Goal: Navigation & Orientation: Understand site structure

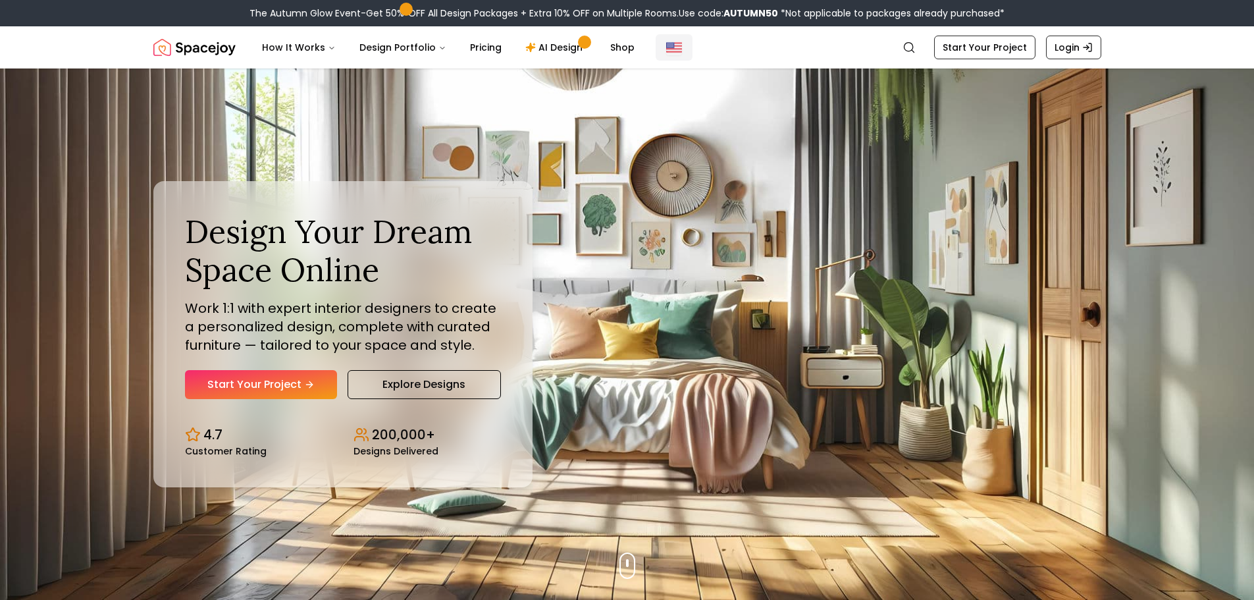
click at [672, 51] on img "Global" at bounding box center [674, 48] width 16 height 16
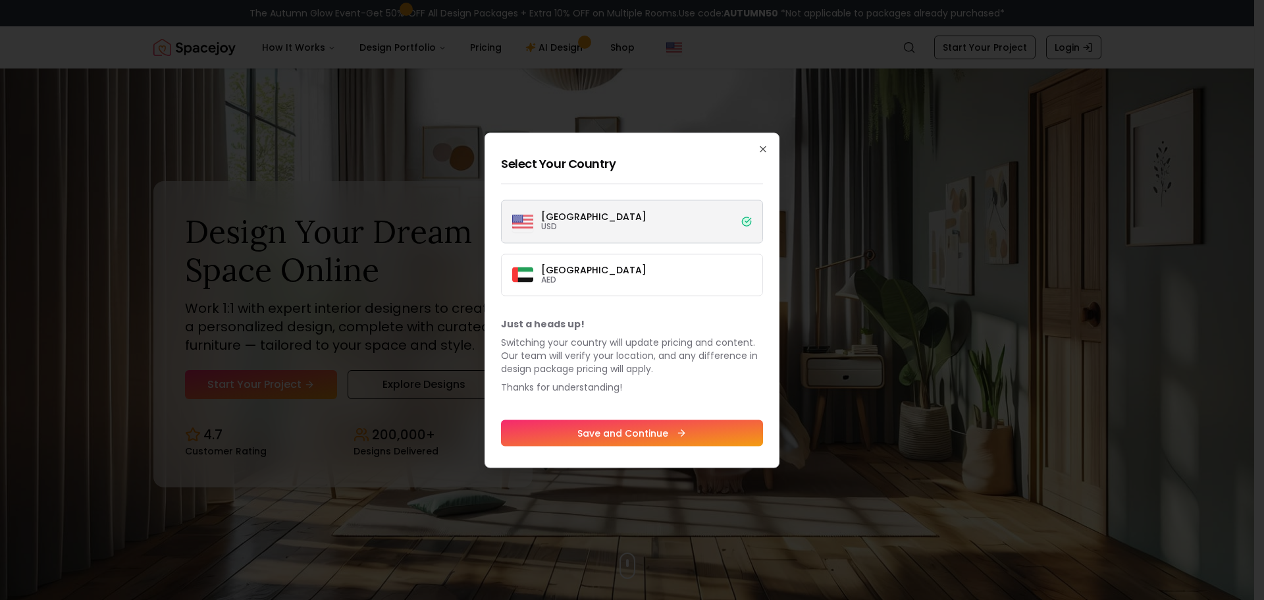
click at [624, 225] on label "[GEOGRAPHIC_DATA] USD" at bounding box center [632, 221] width 262 height 43
click at [0, 0] on button "[GEOGRAPHIC_DATA] USD" at bounding box center [0, 0] width 0 height 0
click at [710, 228] on label "[GEOGRAPHIC_DATA] USD" at bounding box center [632, 221] width 262 height 43
click at [0, 0] on button "[GEOGRAPHIC_DATA] USD" at bounding box center [0, 0] width 0 height 0
click at [647, 267] on label "Dubai AED" at bounding box center [632, 274] width 262 height 42
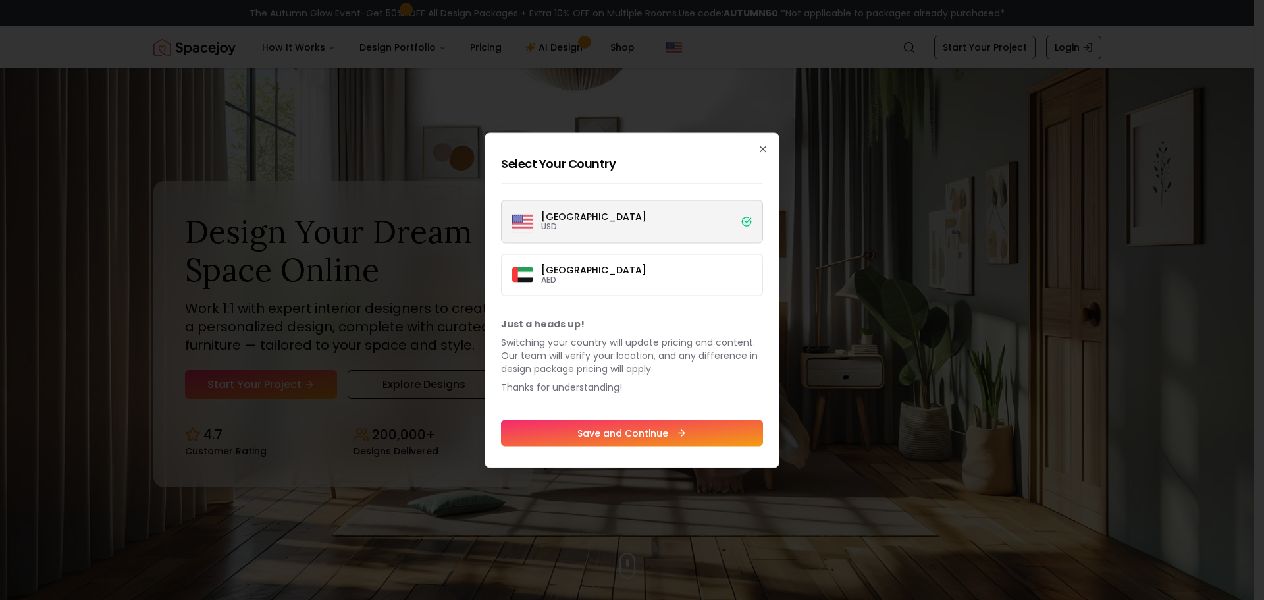
click at [0, 0] on button "Dubai AED" at bounding box center [0, 0] width 0 height 0
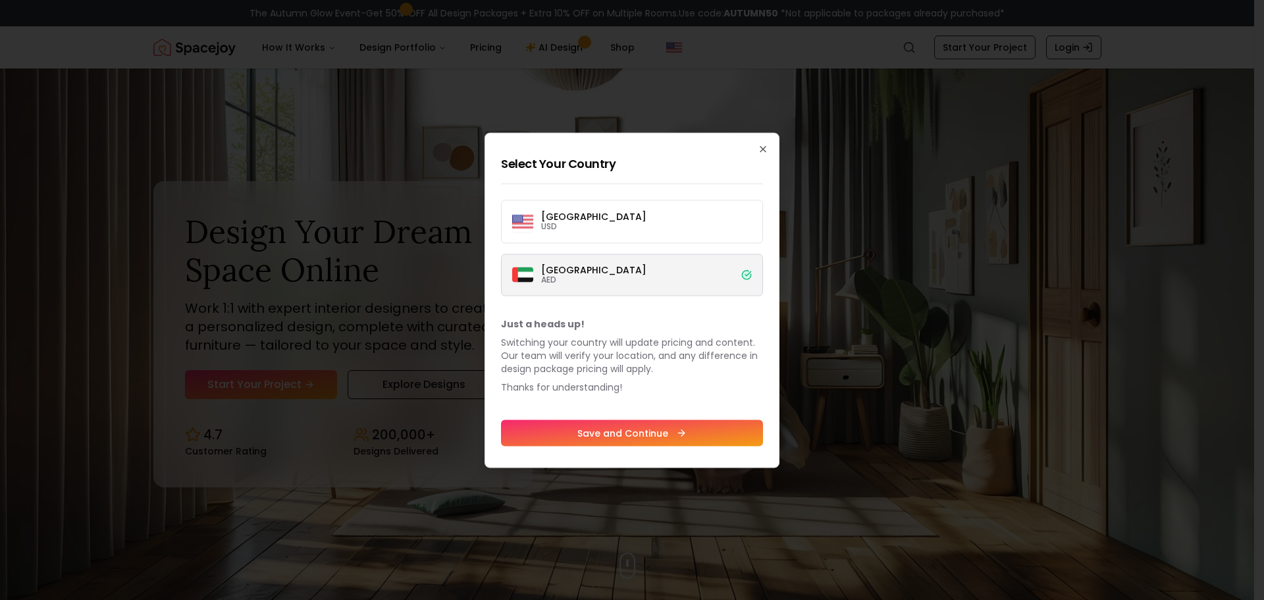
click at [647, 267] on label "Dubai AED" at bounding box center [632, 274] width 262 height 42
click at [0, 0] on button "Dubai AED" at bounding box center [0, 0] width 0 height 0
click at [757, 149] on div "Select Your Country [GEOGRAPHIC_DATA] USD [GEOGRAPHIC_DATA] AED Just a heads up…" at bounding box center [632, 299] width 295 height 335
